Goal: Task Accomplishment & Management: Use online tool/utility

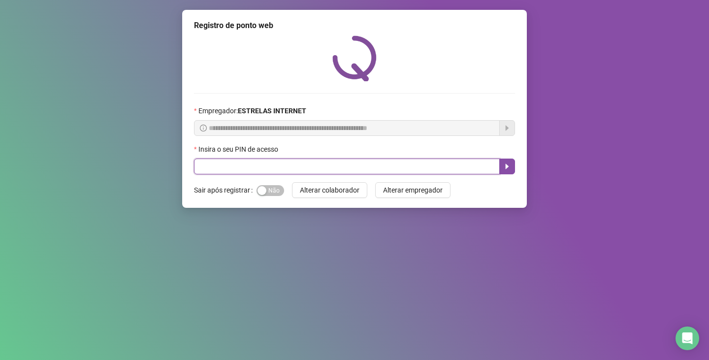
click at [287, 164] on input "text" at bounding box center [347, 167] width 306 height 16
click at [508, 169] on icon "caret-right" at bounding box center [507, 166] width 8 height 8
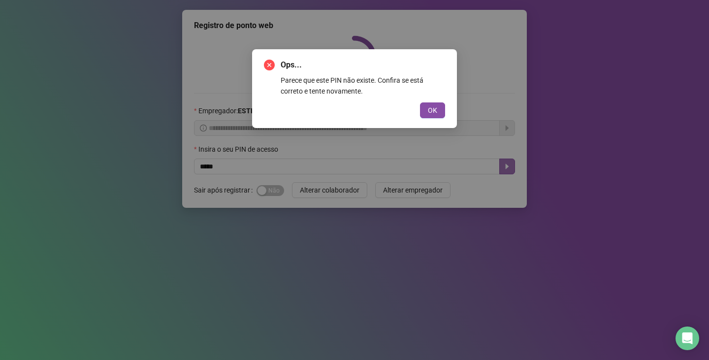
drag, startPoint x: 425, startPoint y: 109, endPoint x: 419, endPoint y: 111, distance: 5.9
click at [422, 110] on button "OK" at bounding box center [432, 110] width 25 height 16
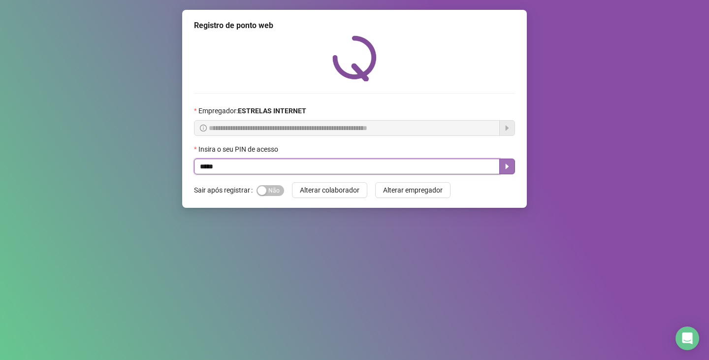
drag, startPoint x: 235, startPoint y: 170, endPoint x: 189, endPoint y: 171, distance: 45.8
click at [189, 171] on div "**********" at bounding box center [354, 109] width 345 height 198
type input "*****"
click at [506, 172] on button "button" at bounding box center [507, 167] width 16 height 16
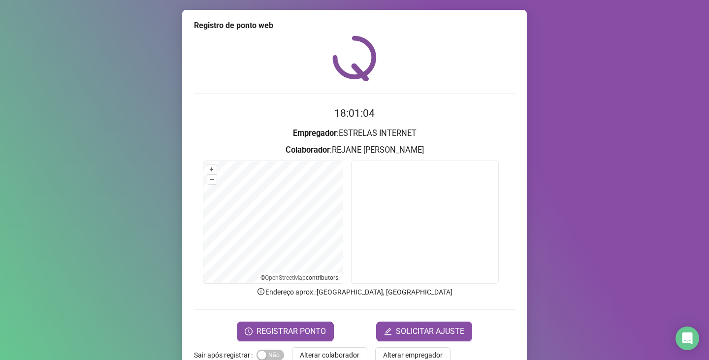
scroll to position [25, 0]
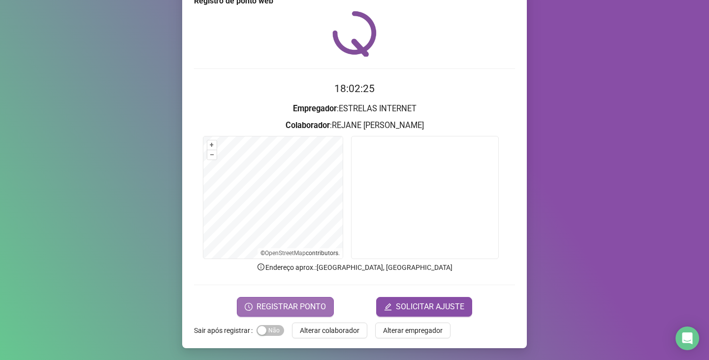
click at [278, 303] on span "REGISTRAR PONTO" at bounding box center [290, 307] width 69 height 12
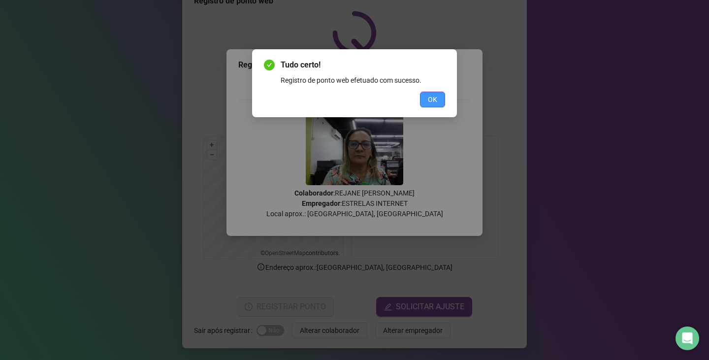
click at [432, 97] on span "OK" at bounding box center [432, 99] width 9 height 11
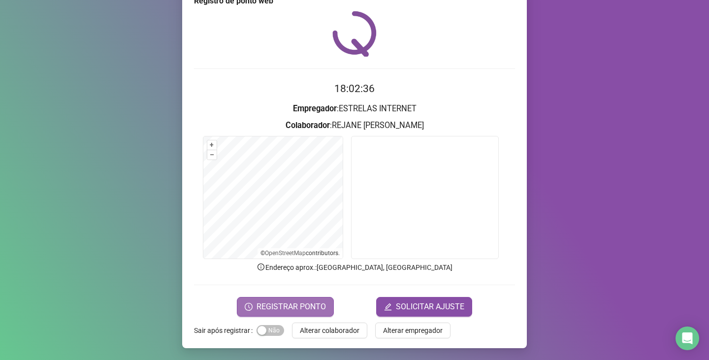
click at [291, 308] on span "REGISTRAR PONTO" at bounding box center [290, 307] width 69 height 12
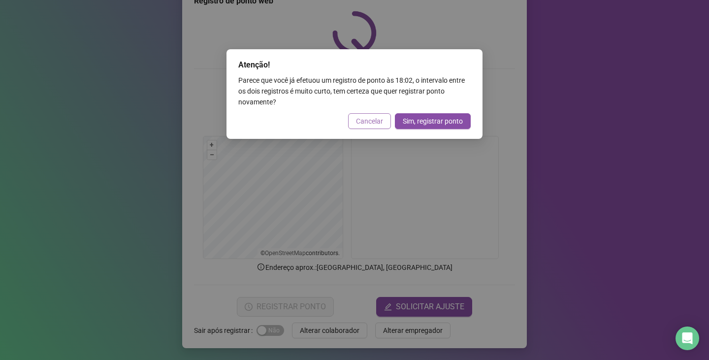
click at [365, 122] on span "Cancelar" at bounding box center [369, 121] width 27 height 11
